Goal: Information Seeking & Learning: Learn about a topic

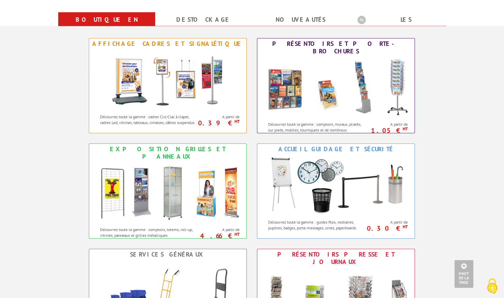
scroll to position [306, 0]
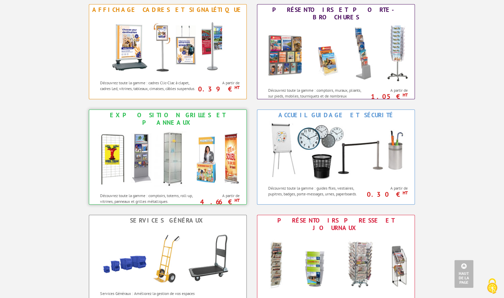
click at [237, 152] on img at bounding box center [168, 158] width 150 height 61
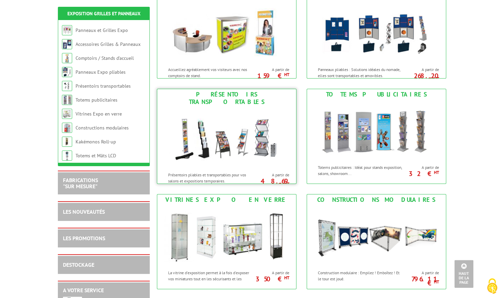
scroll to position [238, 0]
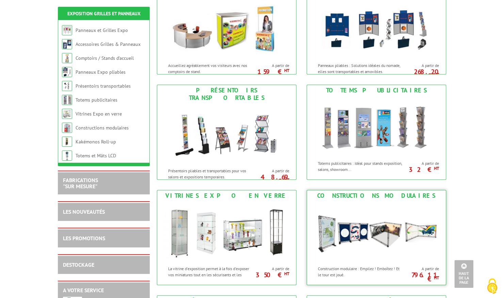
click at [357, 228] on img at bounding box center [376, 231] width 126 height 61
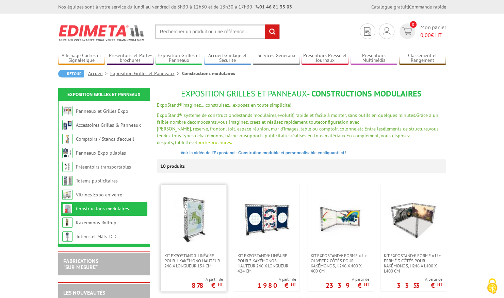
click at [191, 215] on img at bounding box center [194, 220] width 48 height 48
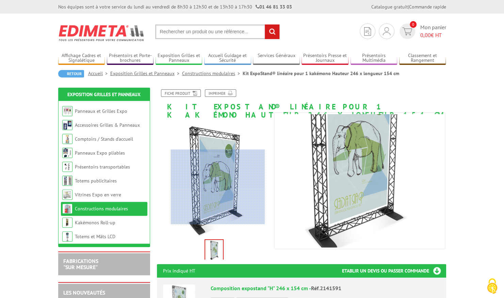
scroll to position [68, 0]
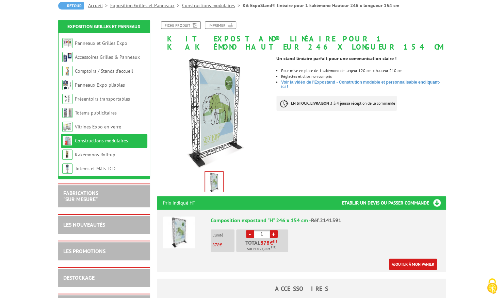
click at [215, 173] on img at bounding box center [214, 182] width 18 height 21
click at [97, 154] on link "Kakémonos Roll-up" at bounding box center [95, 155] width 40 height 6
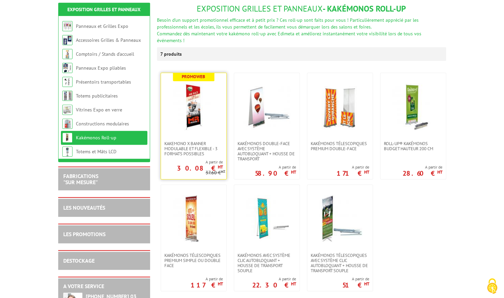
scroll to position [102, 0]
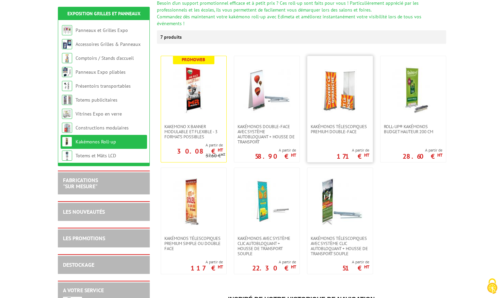
click at [340, 89] on img at bounding box center [340, 90] width 48 height 48
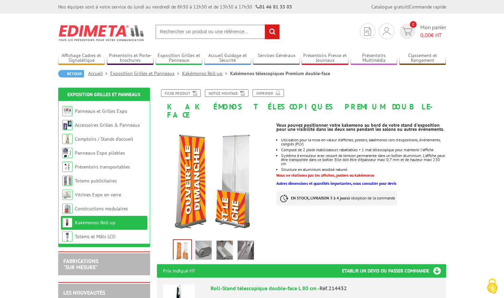
click at [203, 241] on img at bounding box center [203, 251] width 16 height 21
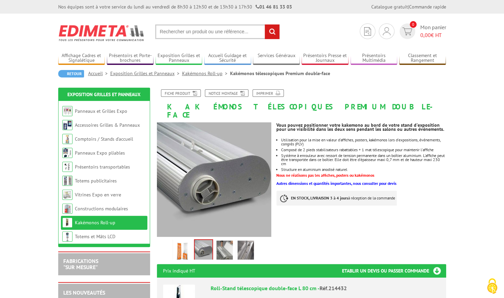
click at [228, 241] on img at bounding box center [224, 251] width 16 height 21
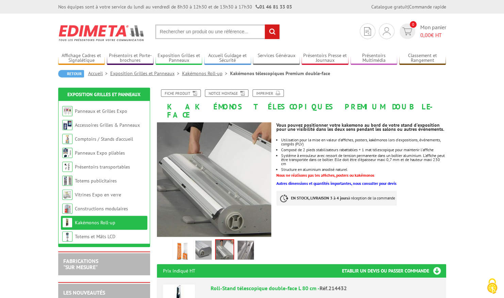
click at [243, 241] on img at bounding box center [245, 251] width 16 height 21
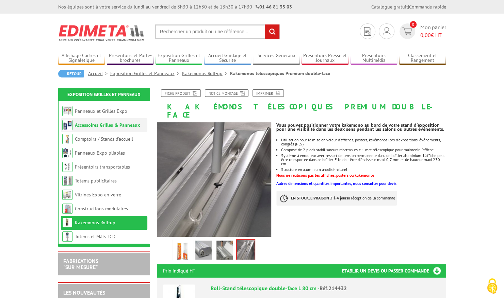
click at [105, 123] on link "Accessoires Grilles & Panneaux" at bounding box center [107, 125] width 65 height 6
